Goal: Find specific page/section: Find specific page/section

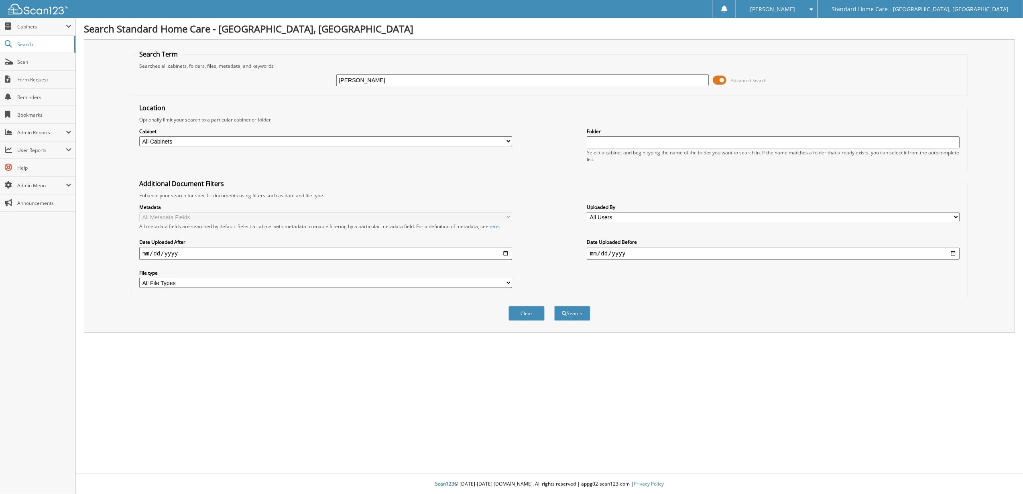
type input "[PERSON_NAME]"
click at [554, 306] on button "Search" at bounding box center [572, 313] width 36 height 15
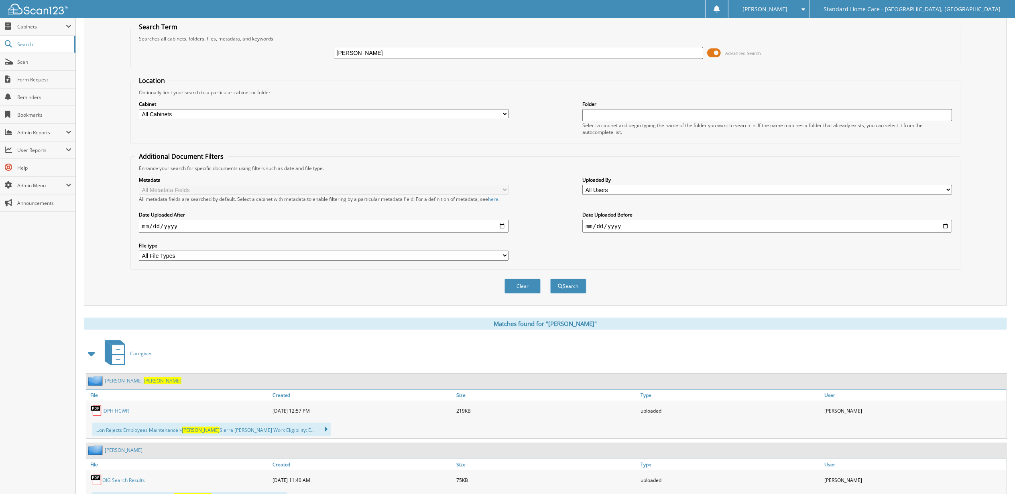
scroll to position [53, 0]
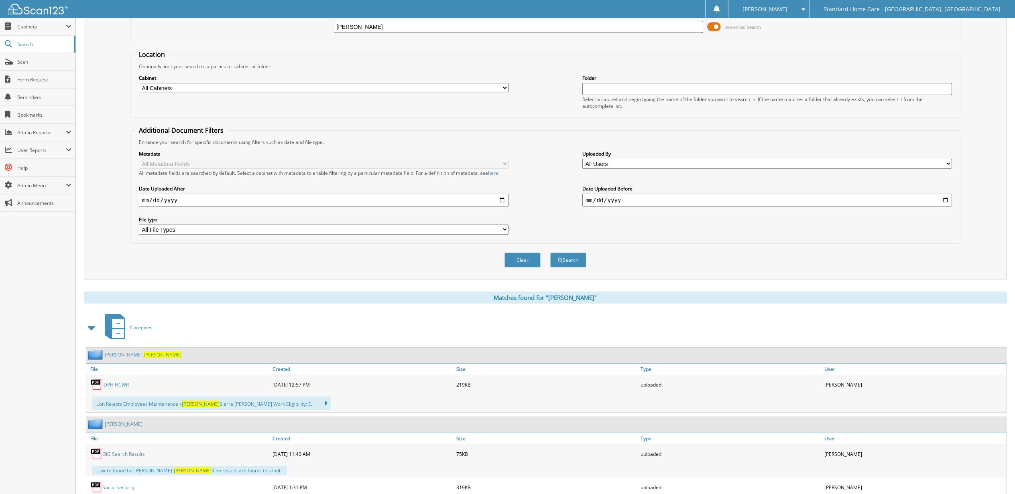
click at [144, 354] on span "[PERSON_NAME]" at bounding box center [163, 355] width 38 height 7
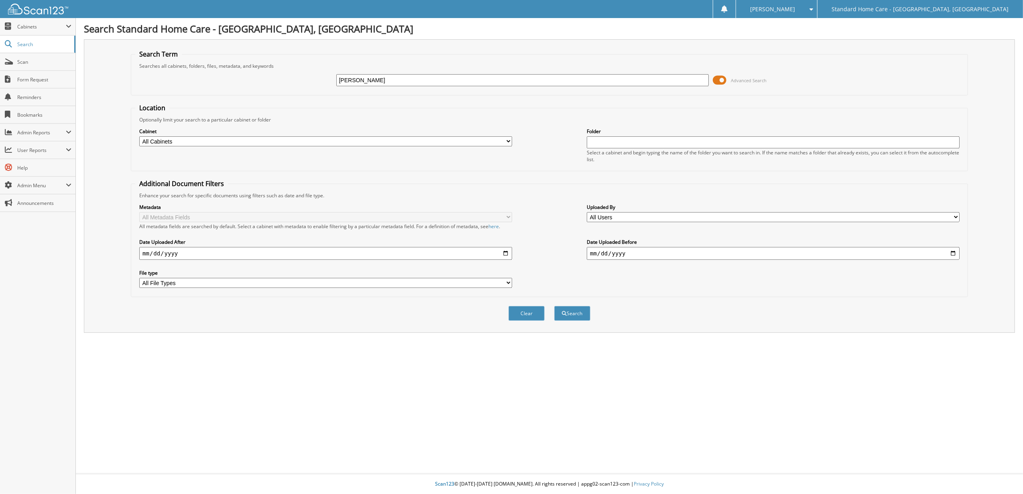
type input "[PERSON_NAME]"
click at [554, 306] on button "Search" at bounding box center [572, 313] width 36 height 15
